Goal: Task Accomplishment & Management: Manage account settings

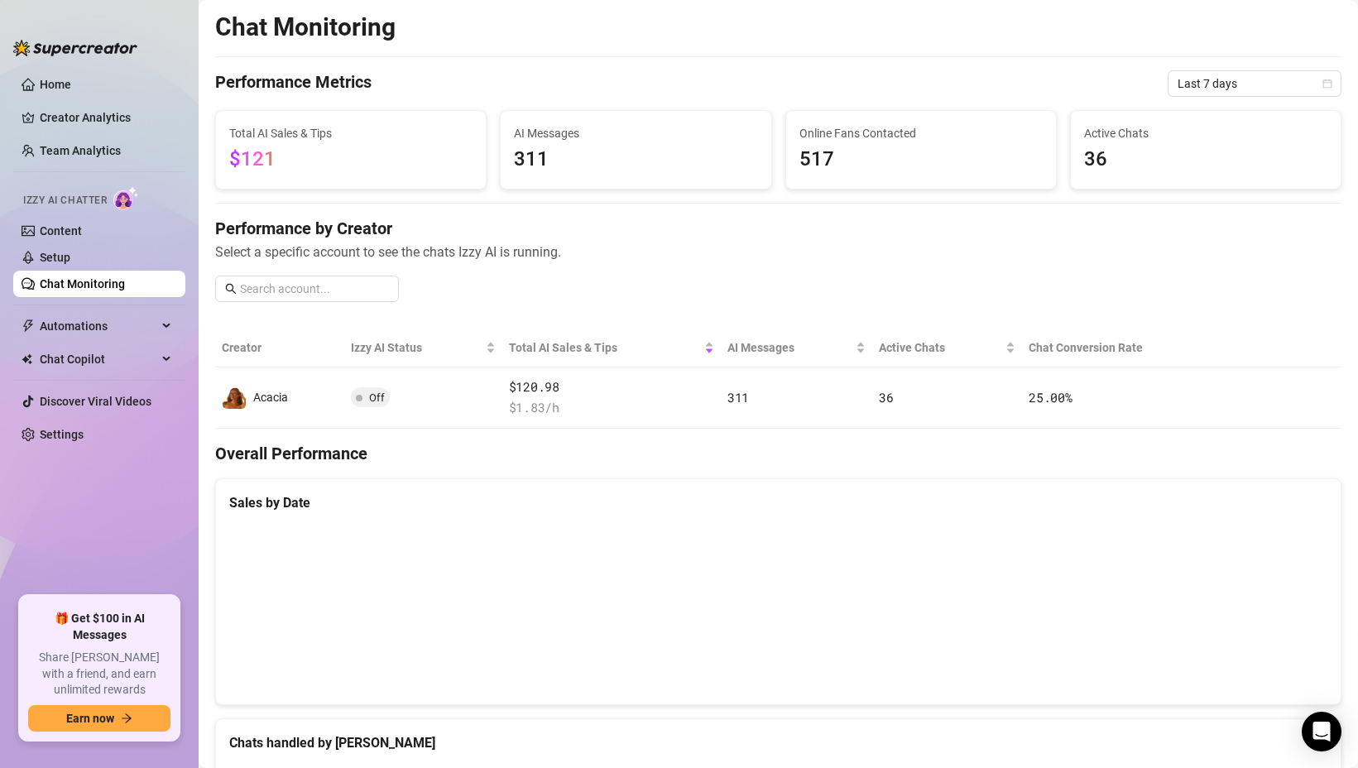
scroll to position [650, 0]
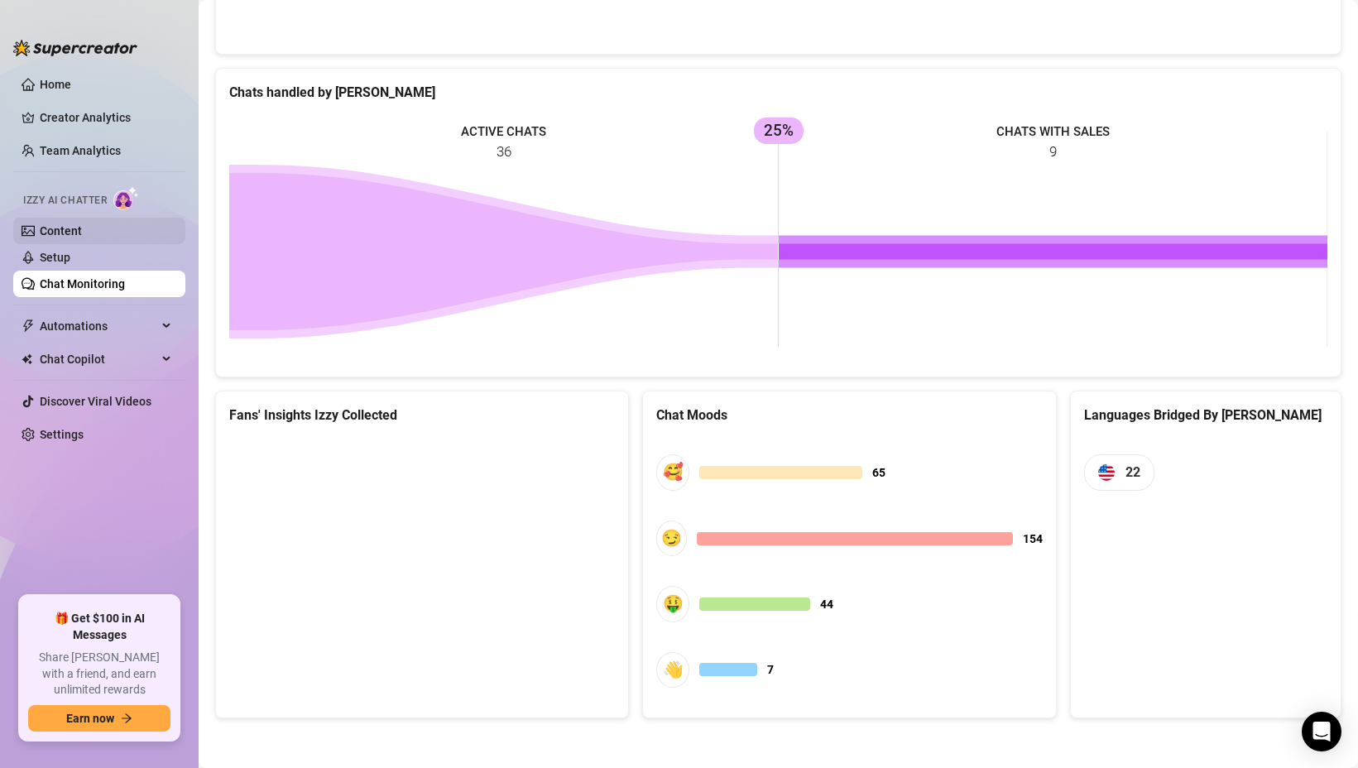
click at [82, 228] on link "Content" at bounding box center [61, 230] width 42 height 13
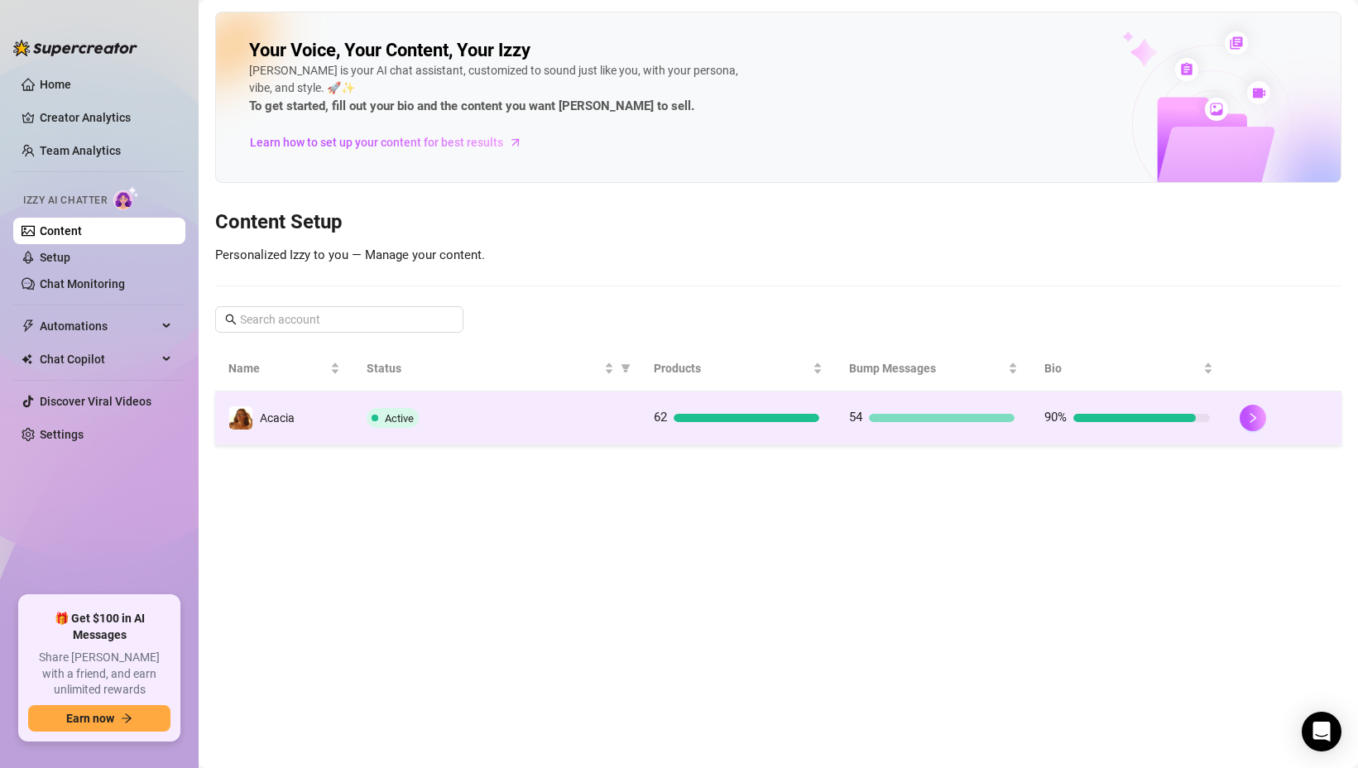
click at [480, 396] on td "Active" at bounding box center [496, 418] width 287 height 54
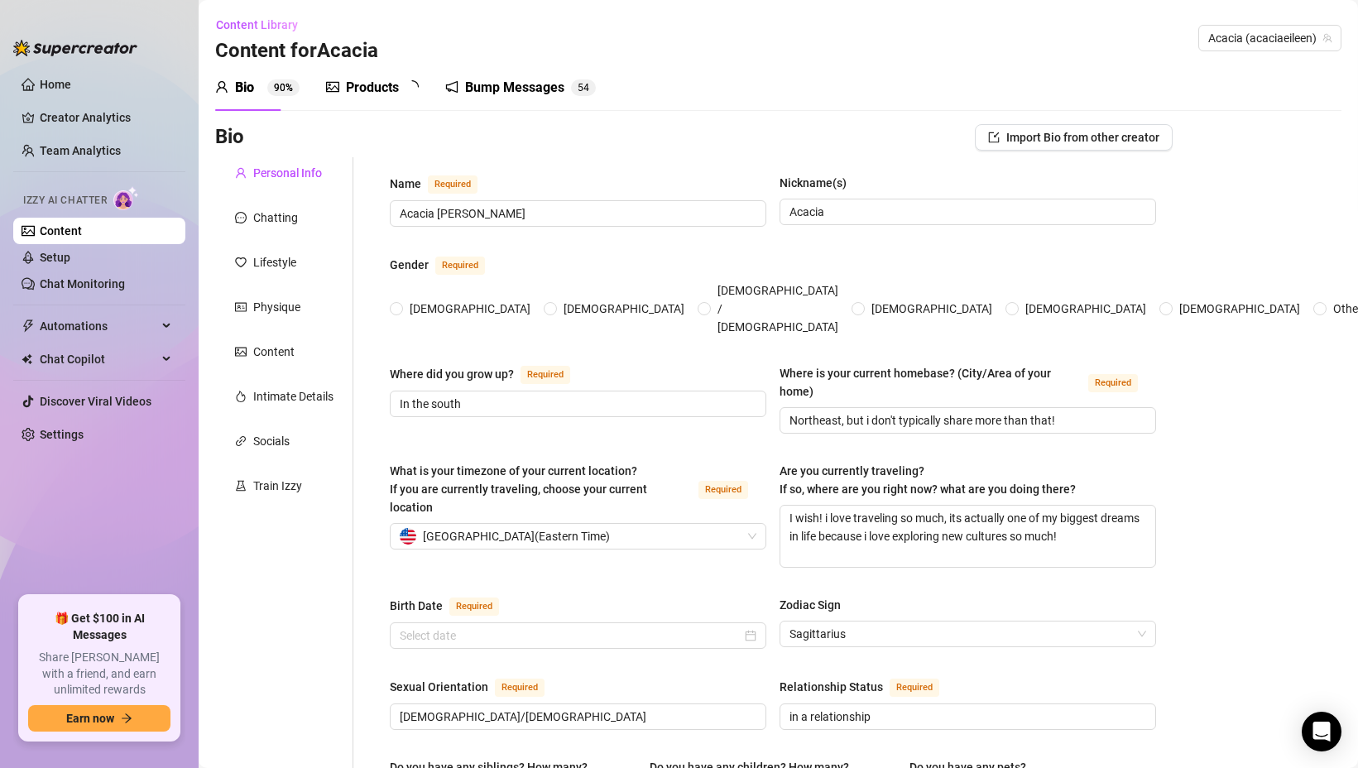
radio input "true"
type input "[DATE]"
click at [495, 82] on div "Bump Messages" at bounding box center [526, 88] width 99 height 20
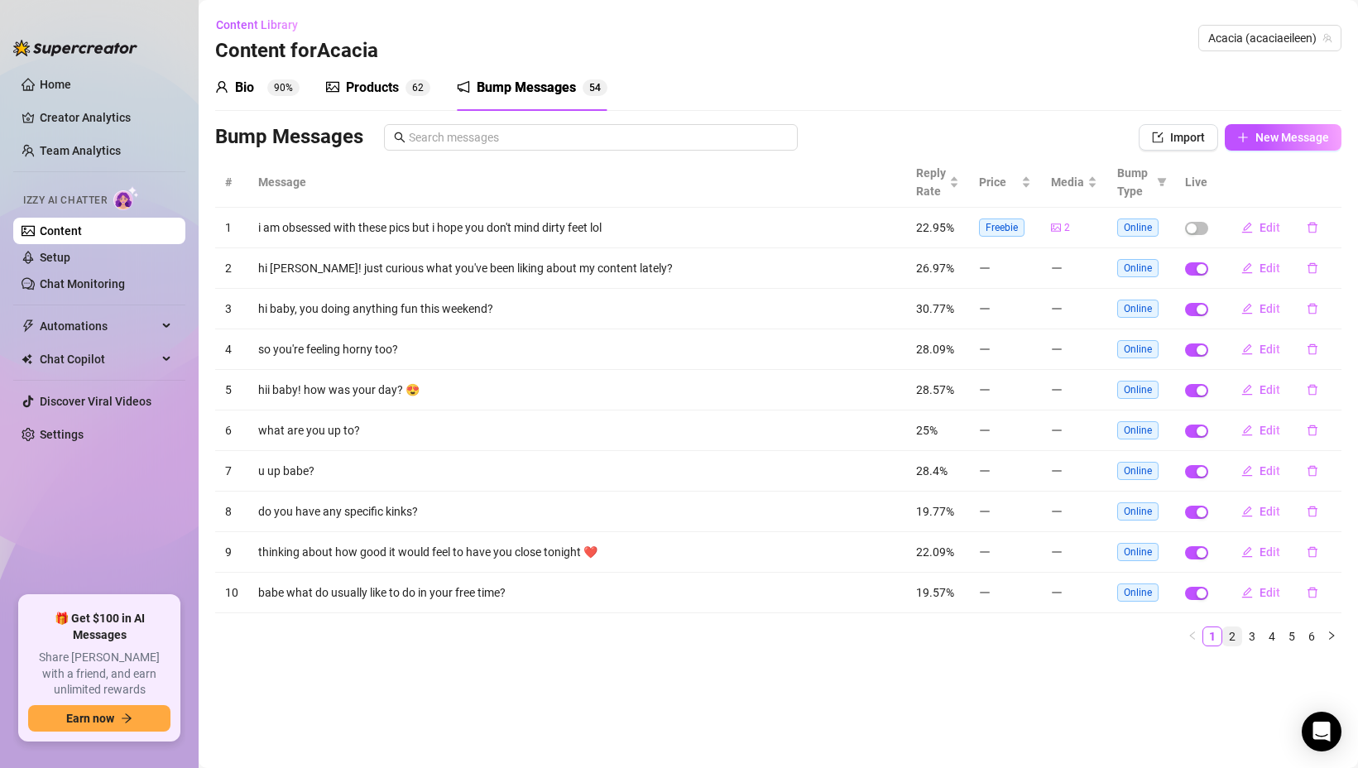
click at [1235, 641] on link "2" at bounding box center [1232, 636] width 18 height 18
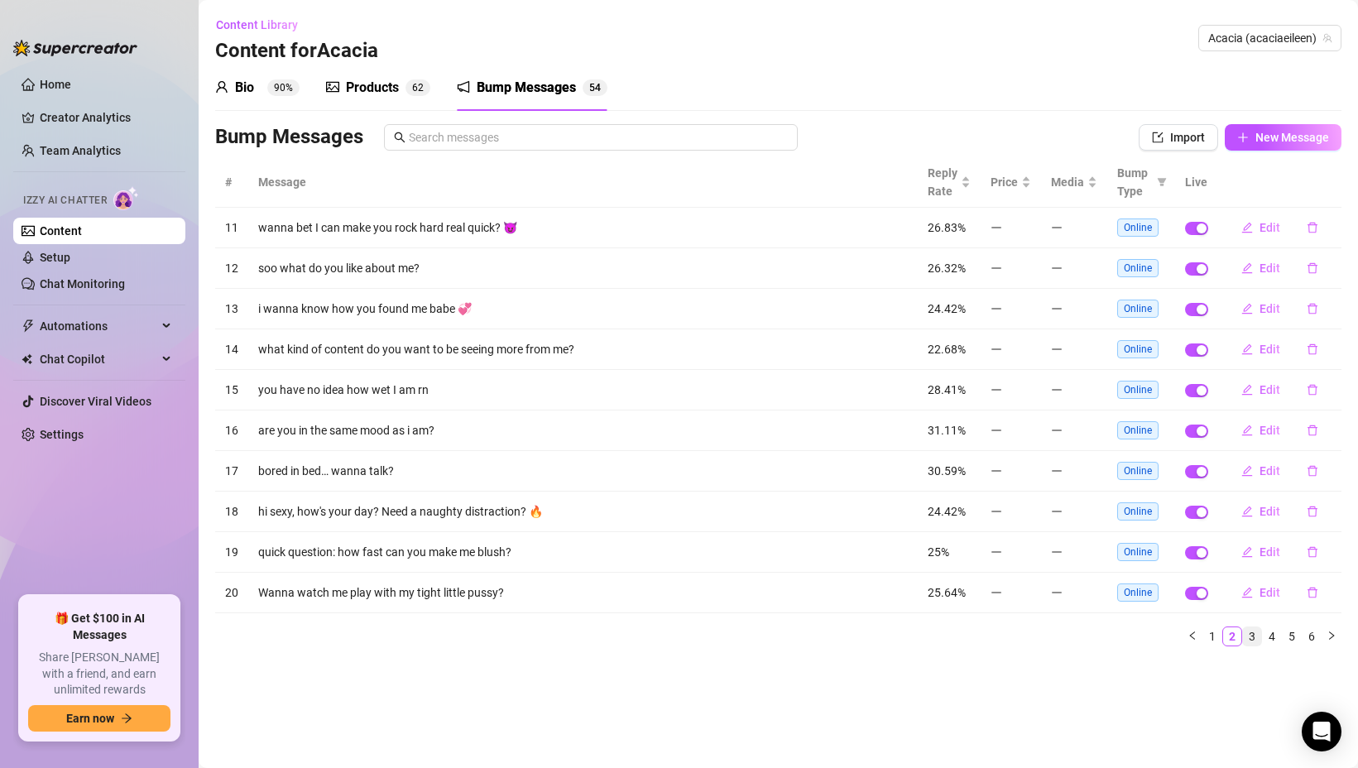
click at [1254, 638] on link "3" at bounding box center [1252, 636] width 18 height 18
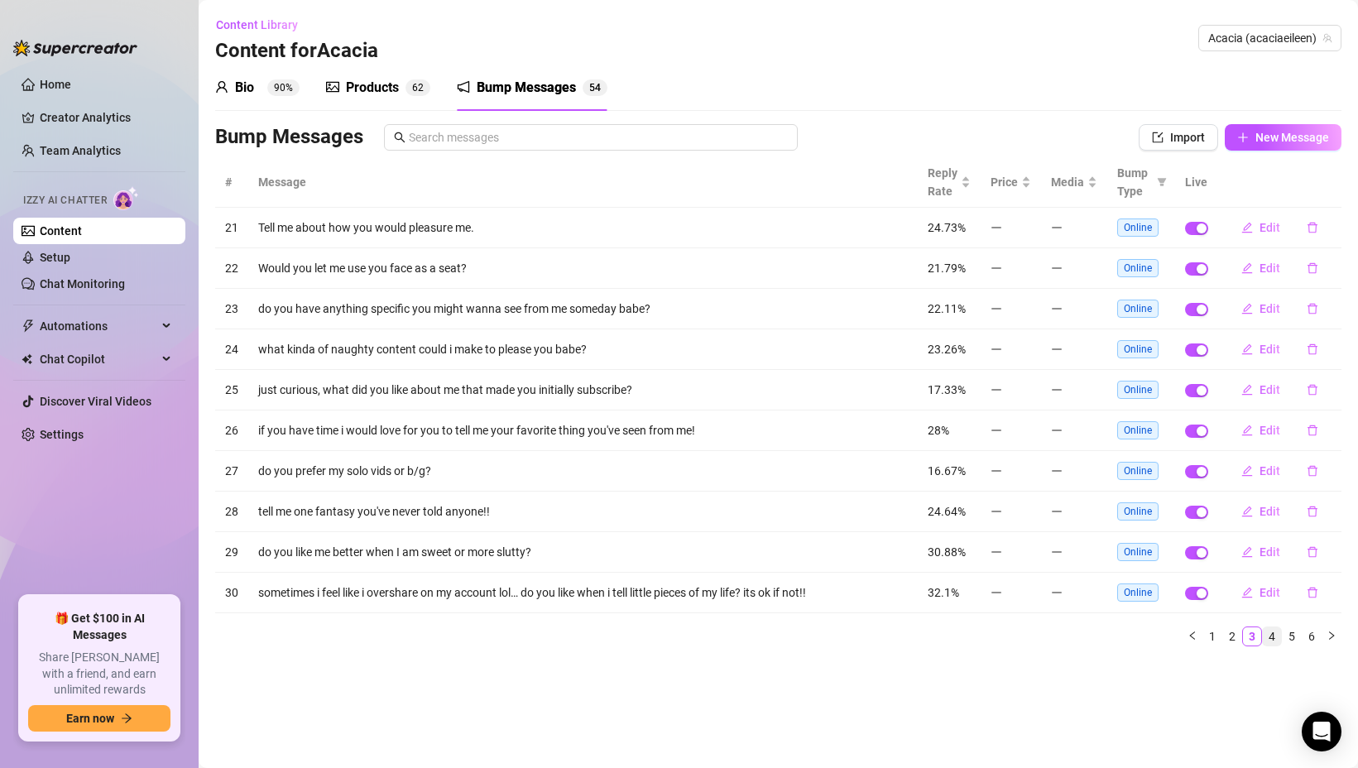
click at [1271, 636] on link "4" at bounding box center [1272, 636] width 18 height 18
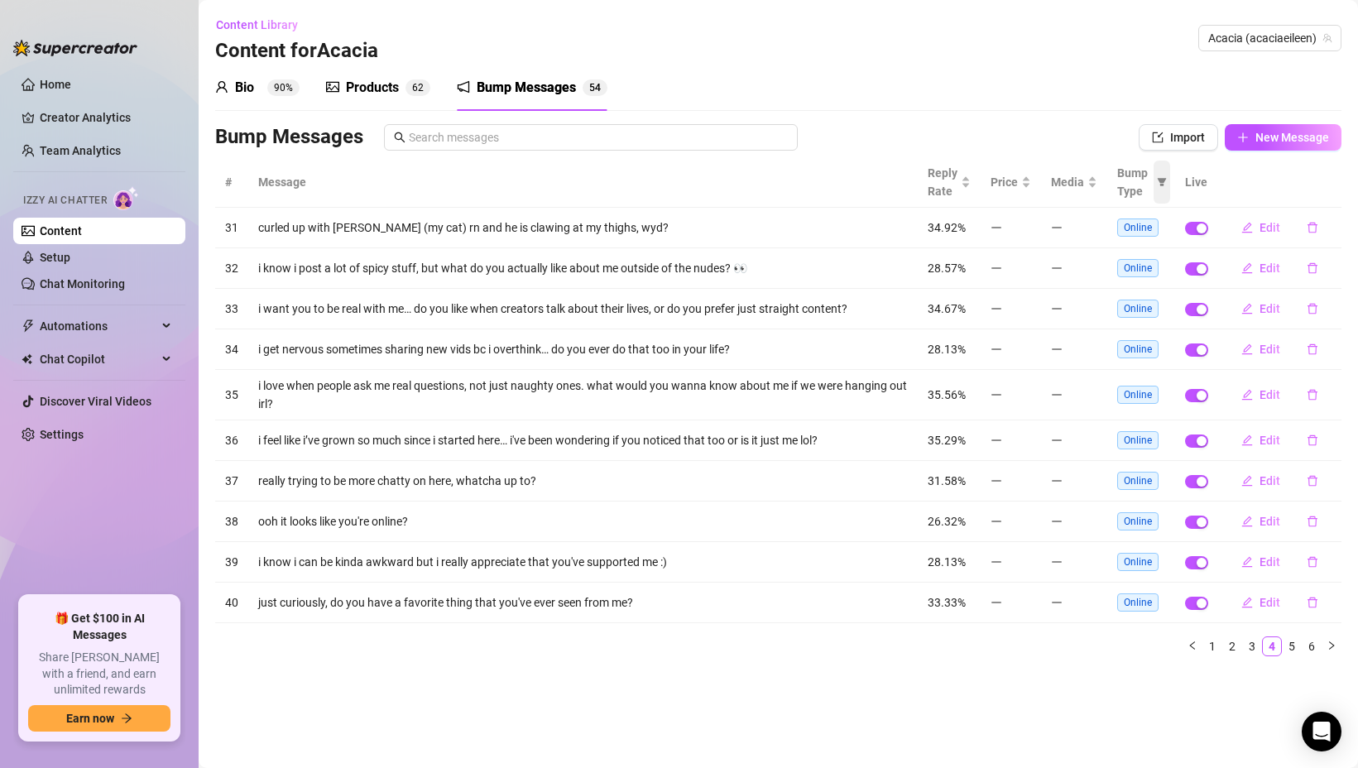
click at [1160, 178] on icon "filter" at bounding box center [1162, 182] width 9 height 8
click at [1023, 106] on div "Bio 90% Products 6 2 Bump Messages 5 4" at bounding box center [778, 88] width 1126 height 46
click at [1296, 646] on link "5" at bounding box center [1292, 646] width 18 height 18
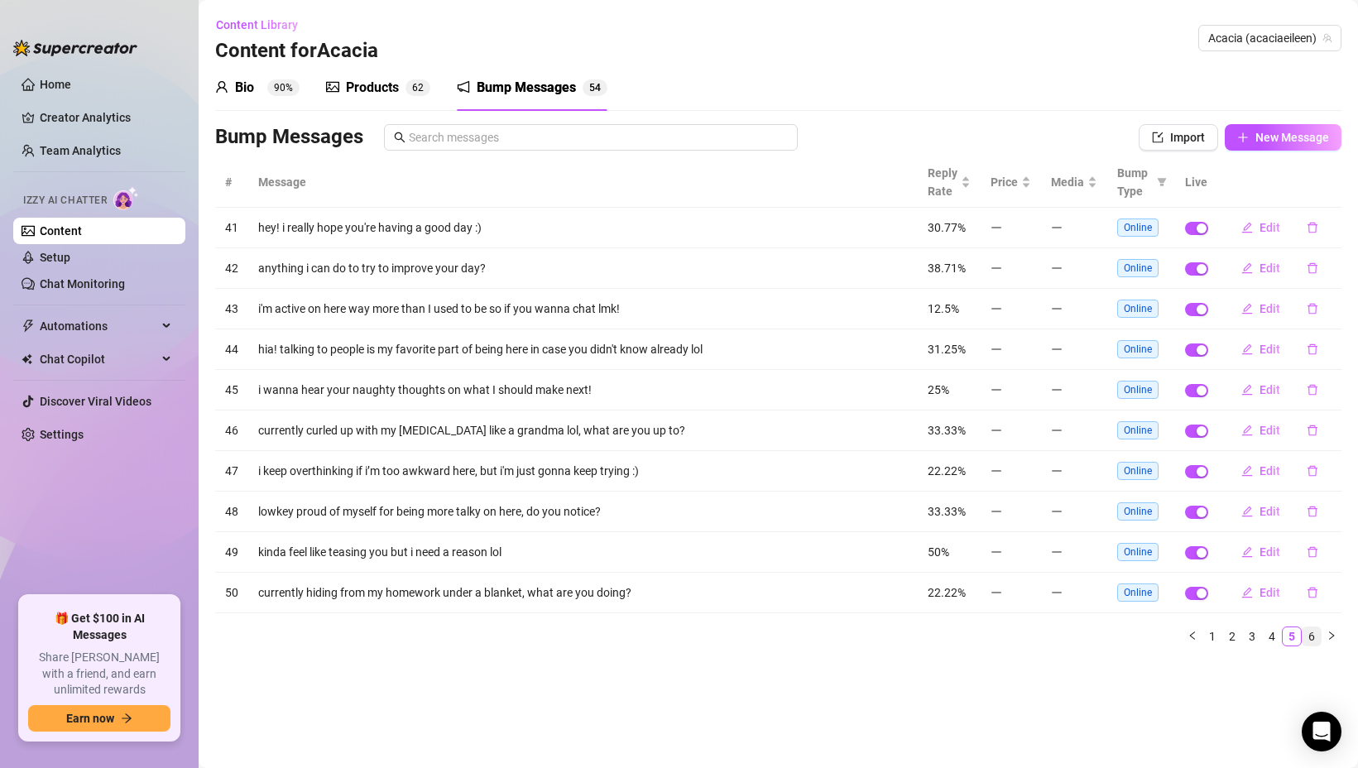
click at [1310, 633] on link "6" at bounding box center [1312, 636] width 18 height 18
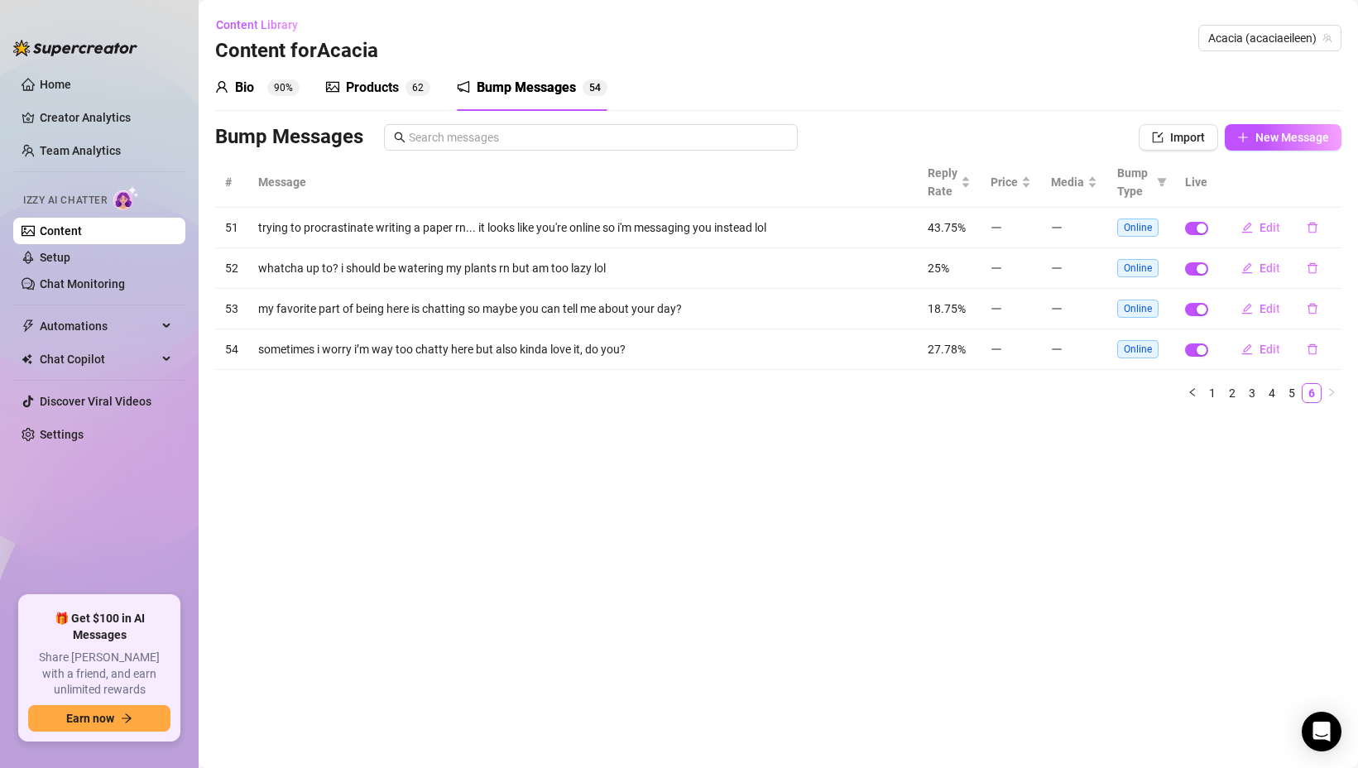
click at [1135, 179] on span "Bump Type" at bounding box center [1133, 182] width 33 height 36
click at [1157, 177] on span at bounding box center [1162, 182] width 17 height 43
